Goal: Information Seeking & Learning: Understand process/instructions

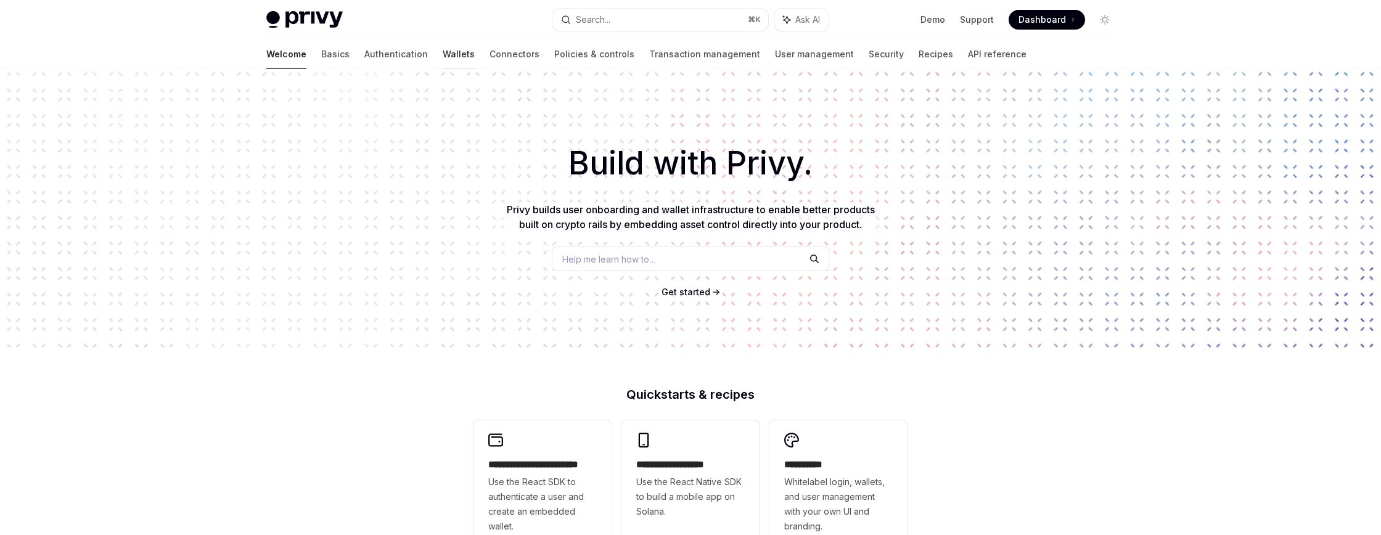
click at [443, 54] on link "Wallets" at bounding box center [459, 54] width 32 height 30
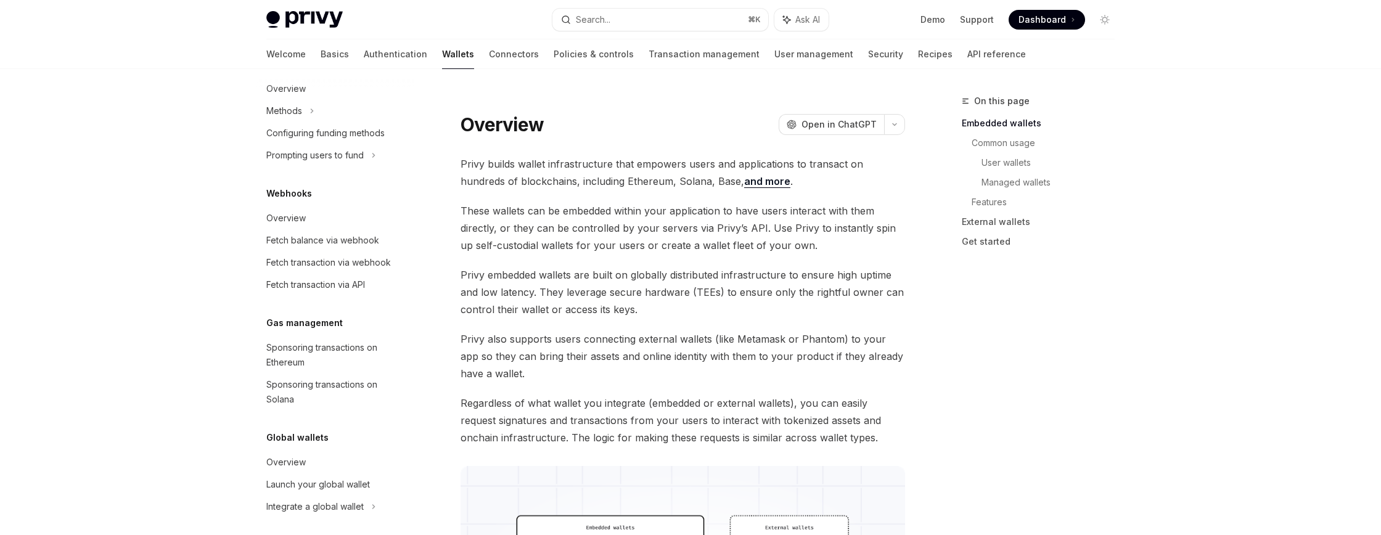
scroll to position [532, 0]
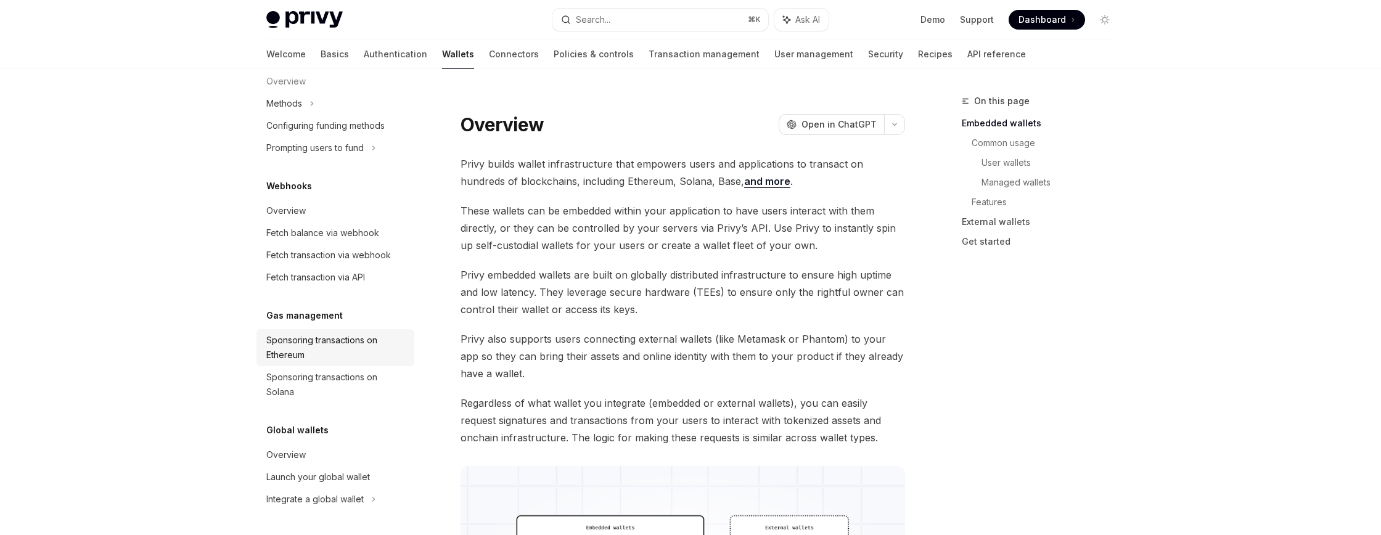
click at [343, 345] on div "Sponsoring transactions on Ethereum" at bounding box center [336, 348] width 141 height 30
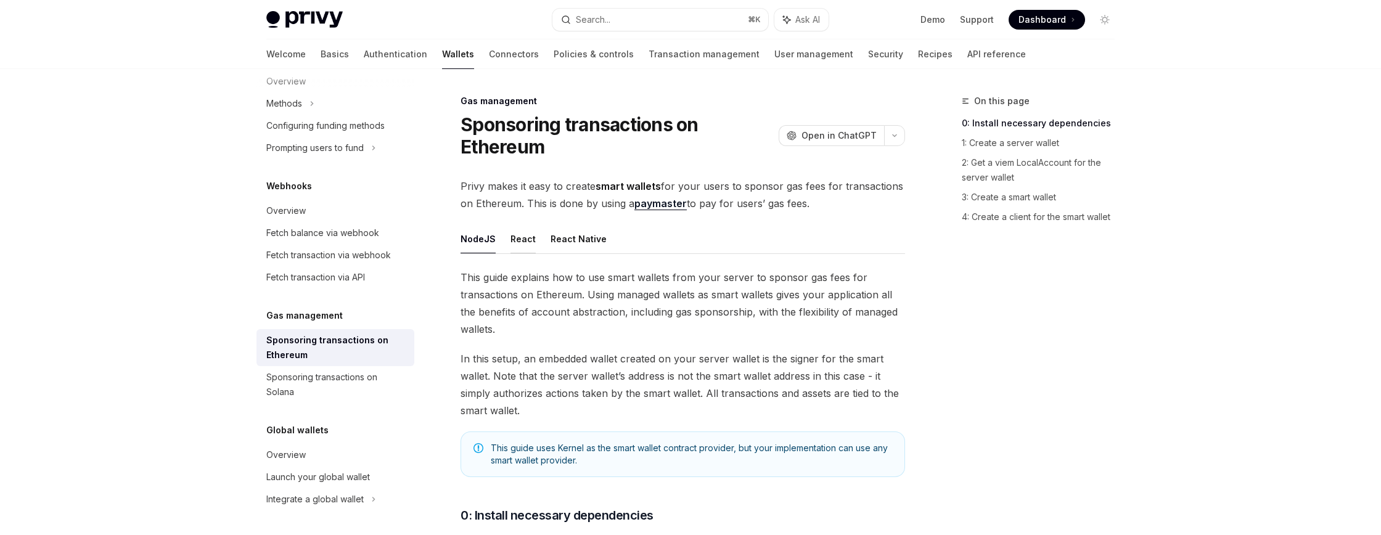
click at [525, 239] on button "React" at bounding box center [523, 238] width 25 height 29
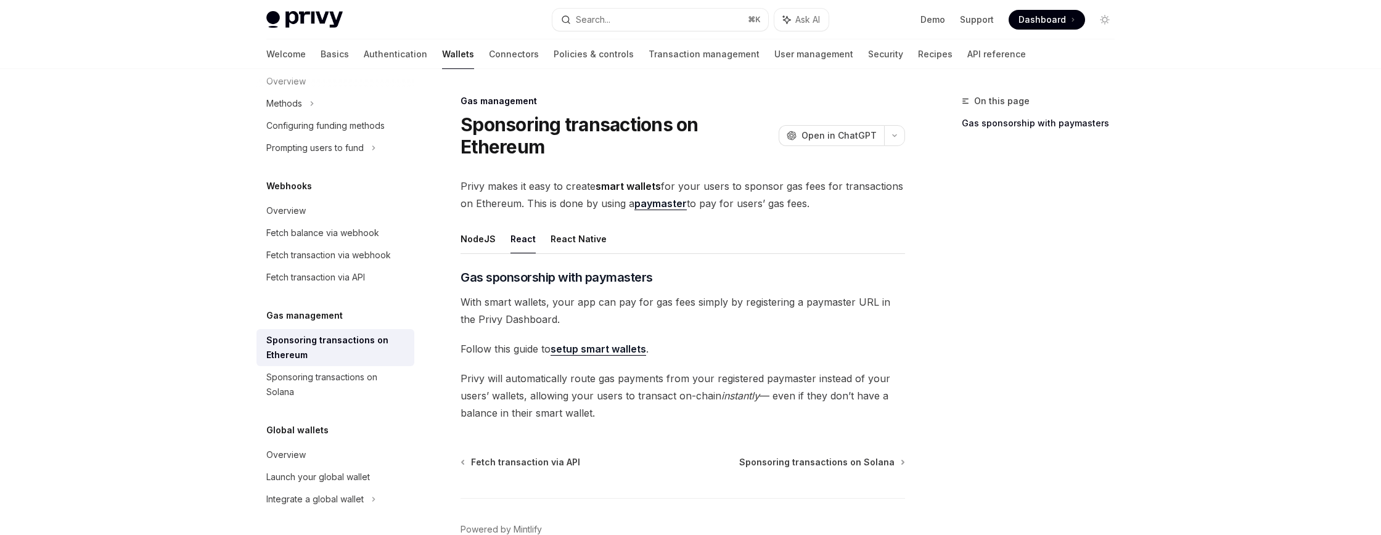
click at [611, 352] on link "setup smart wallets" at bounding box center [599, 349] width 96 height 13
type textarea "*"
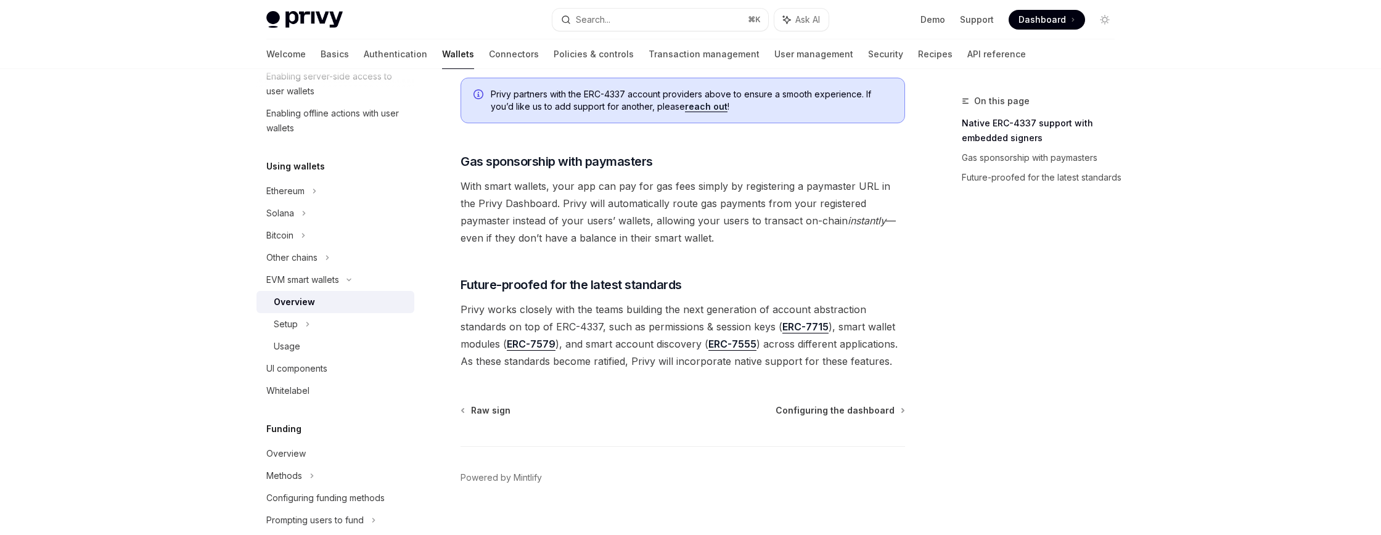
scroll to position [945, 0]
